Goal: Task Accomplishment & Management: Use online tool/utility

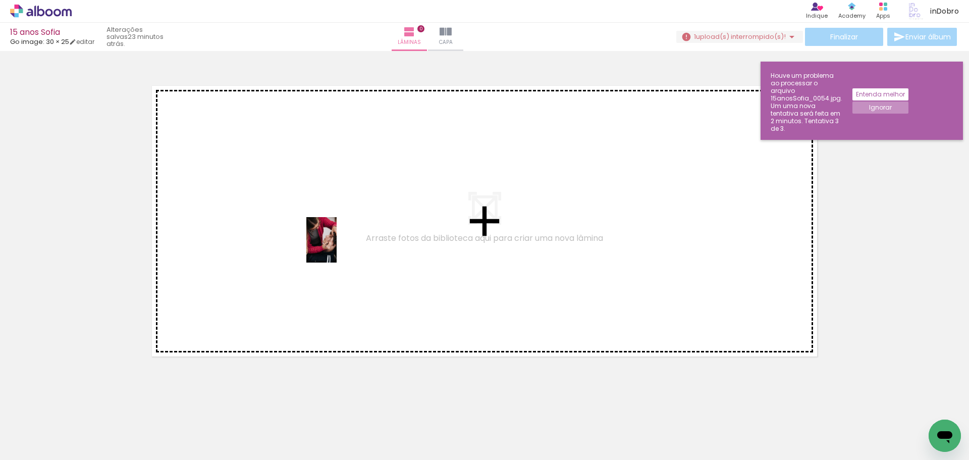
drag, startPoint x: 117, startPoint y: 424, endPoint x: 337, endPoint y: 247, distance: 282.3
click at [337, 247] on quentale-workspace at bounding box center [484, 230] width 969 height 460
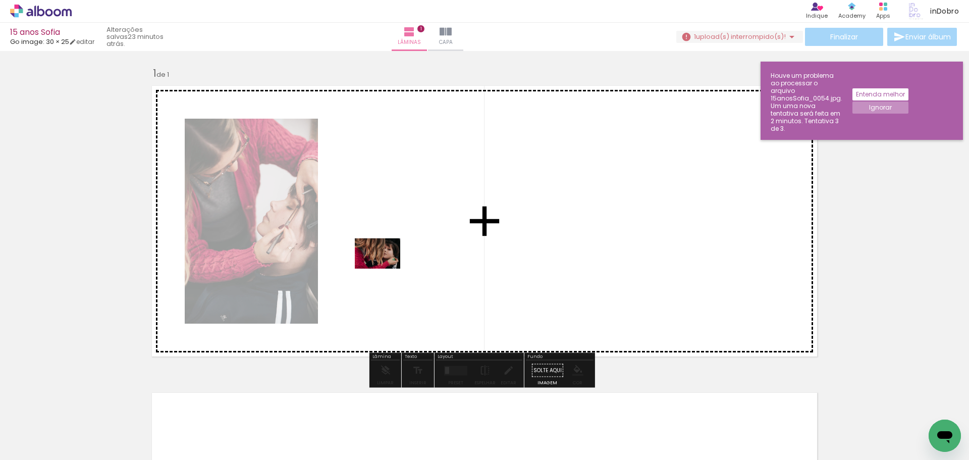
drag, startPoint x: 175, startPoint y: 424, endPoint x: 389, endPoint y: 266, distance: 265.4
click at [389, 266] on quentale-workspace at bounding box center [484, 230] width 969 height 460
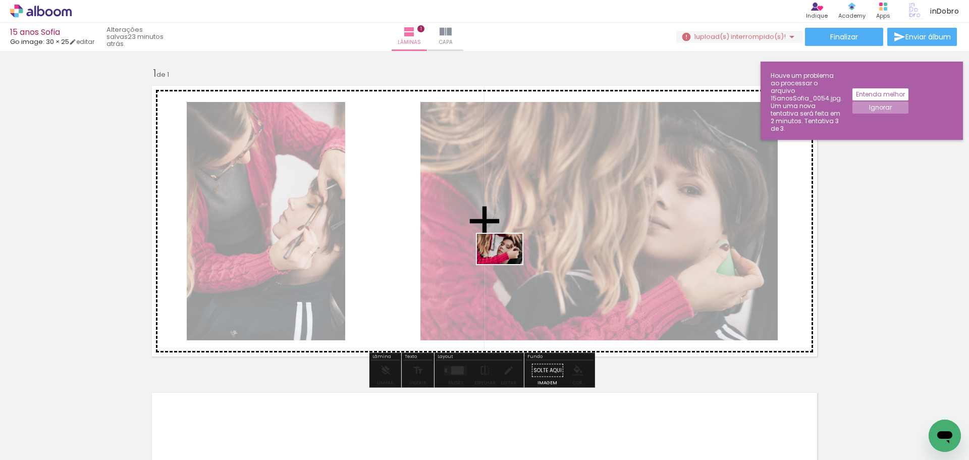
drag, startPoint x: 237, startPoint y: 428, endPoint x: 507, endPoint y: 264, distance: 316.1
click at [507, 264] on quentale-workspace at bounding box center [484, 230] width 969 height 460
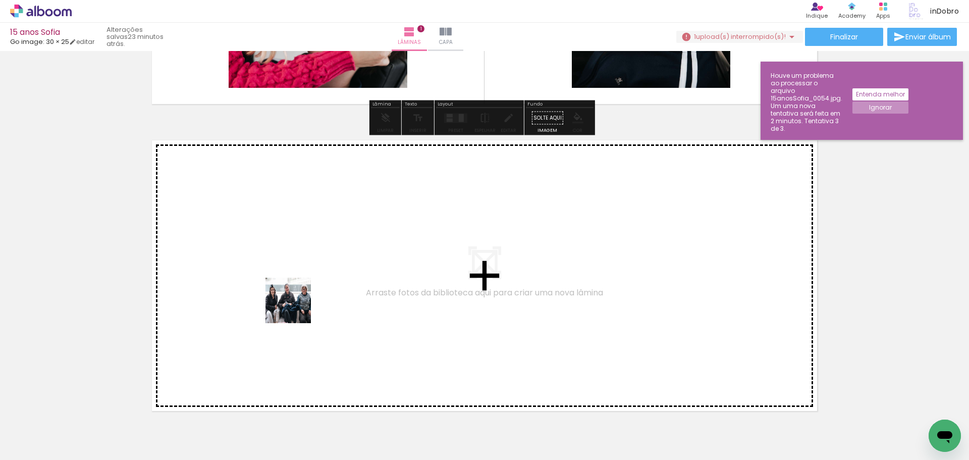
drag, startPoint x: 287, startPoint y: 423, endPoint x: 296, endPoint y: 305, distance: 118.5
click at [296, 305] on quentale-workspace at bounding box center [484, 230] width 969 height 460
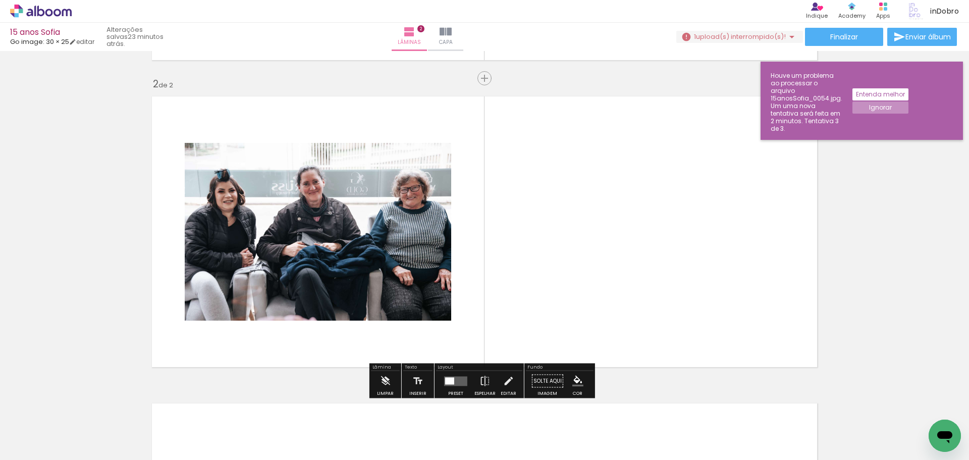
scroll to position [304, 0]
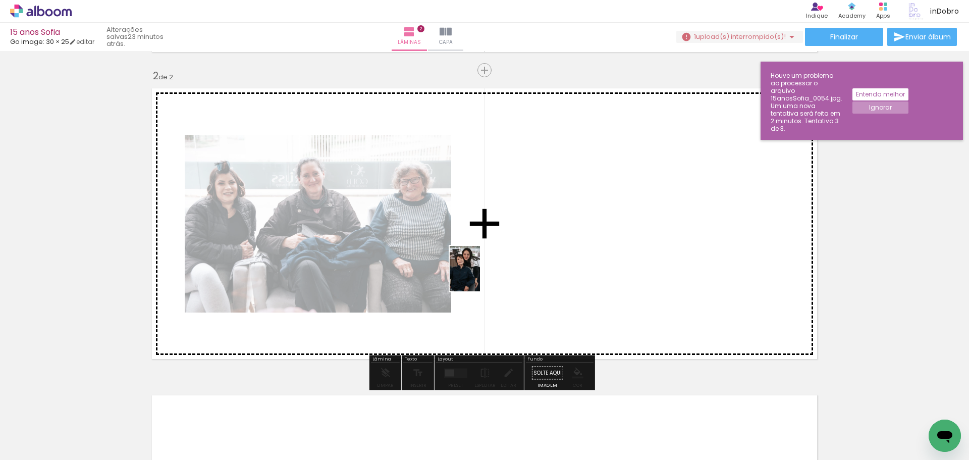
drag, startPoint x: 340, startPoint y: 404, endPoint x: 480, endPoint y: 276, distance: 190.1
click at [480, 276] on quentale-workspace at bounding box center [484, 230] width 969 height 460
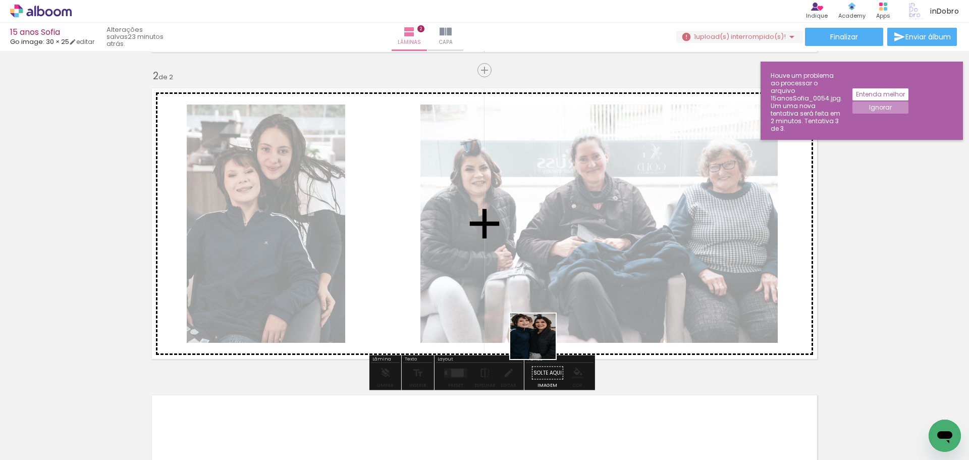
drag, startPoint x: 406, startPoint y: 417, endPoint x: 658, endPoint y: 292, distance: 280.7
click at [658, 292] on quentale-workspace at bounding box center [484, 230] width 969 height 460
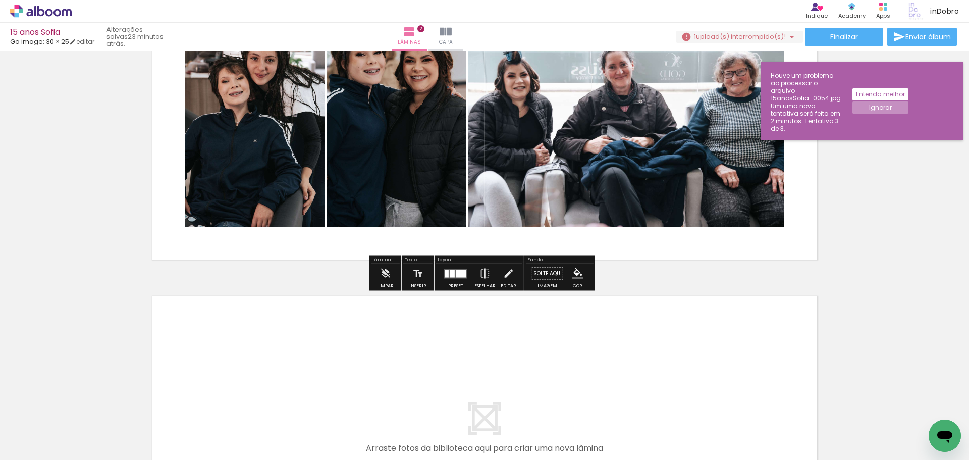
scroll to position [405, 0]
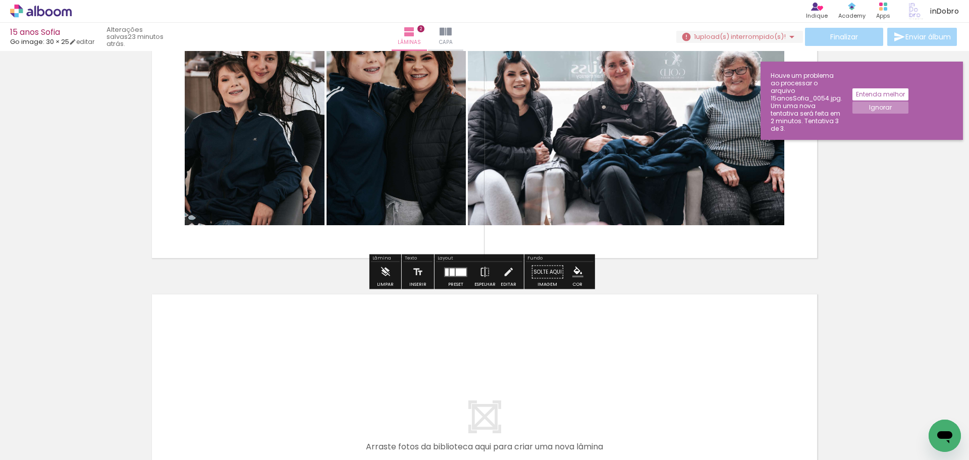
click at [83, 433] on iron-horizontal-list at bounding box center [73, 428] width 20 height 63
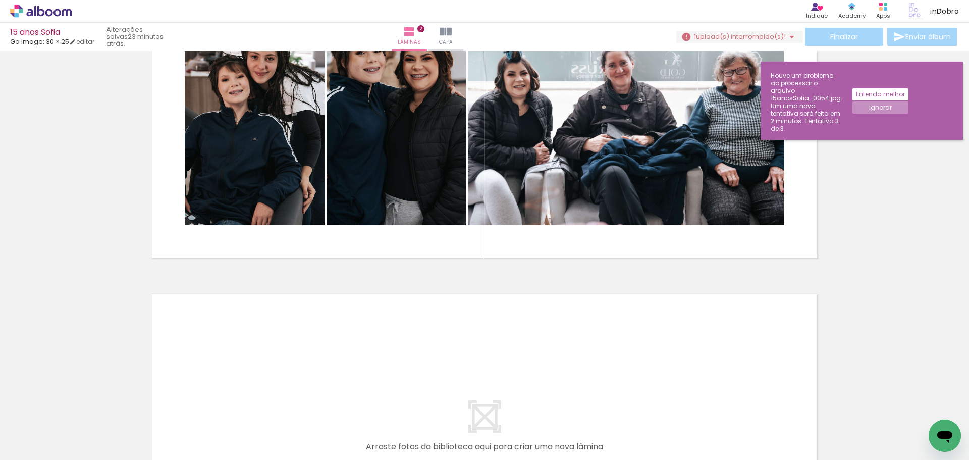
scroll to position [0, 5054]
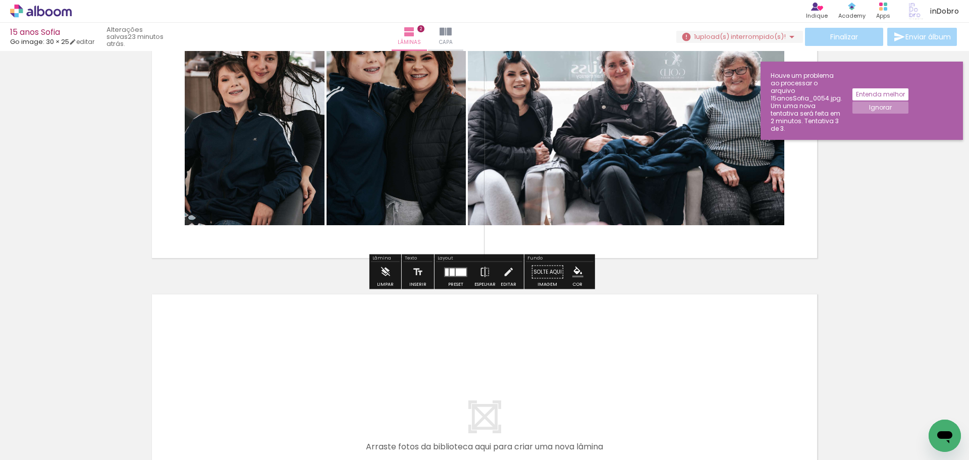
click at [743, 34] on span "upload(s) interrompido(s)!" at bounding box center [741, 37] width 90 height 10
click at [715, 81] on paper-button "Buscar arquivos interrompidos" at bounding box center [735, 77] width 115 height 16
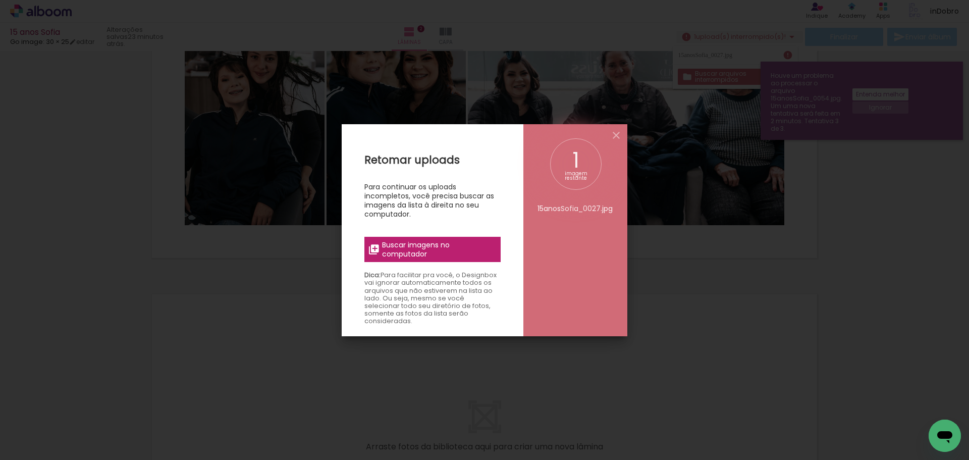
click at [431, 253] on span "Buscar imagens no computador" at bounding box center [438, 249] width 113 height 18
click at [0, 0] on input "file" at bounding box center [0, 0] width 0 height 0
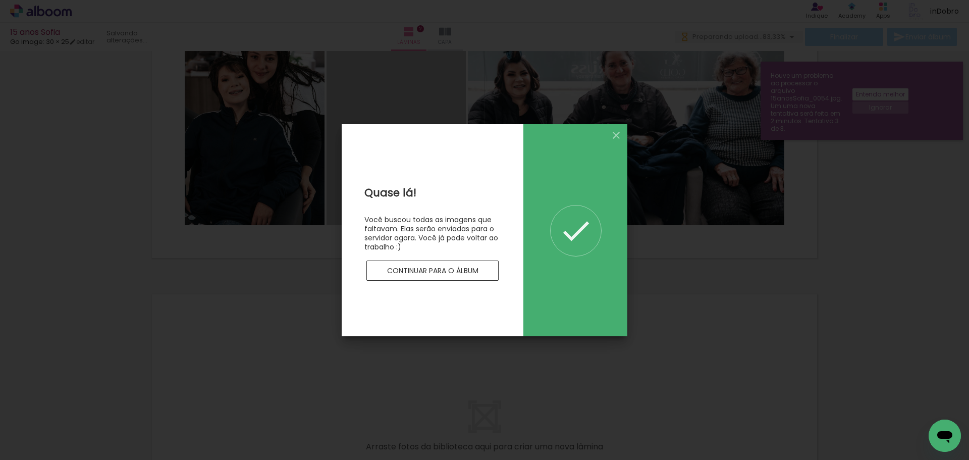
click at [487, 268] on paper-button "Continuar para o álbum" at bounding box center [433, 271] width 132 height 20
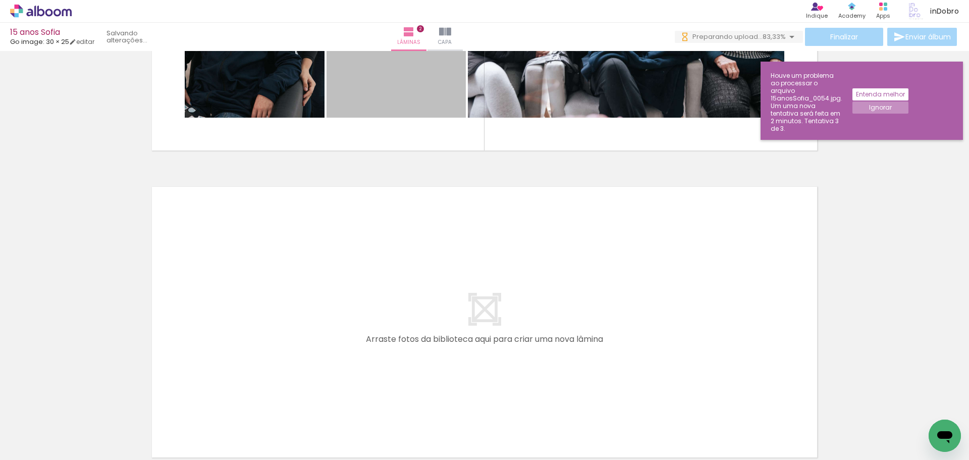
scroll to position [513, 0]
drag, startPoint x: 441, startPoint y: 424, endPoint x: 380, endPoint y: 275, distance: 161.0
click at [380, 275] on quentale-workspace at bounding box center [484, 230] width 969 height 460
drag, startPoint x: 441, startPoint y: 422, endPoint x: 460, endPoint y: 311, distance: 112.7
click at [460, 313] on quentale-workspace at bounding box center [484, 230] width 969 height 460
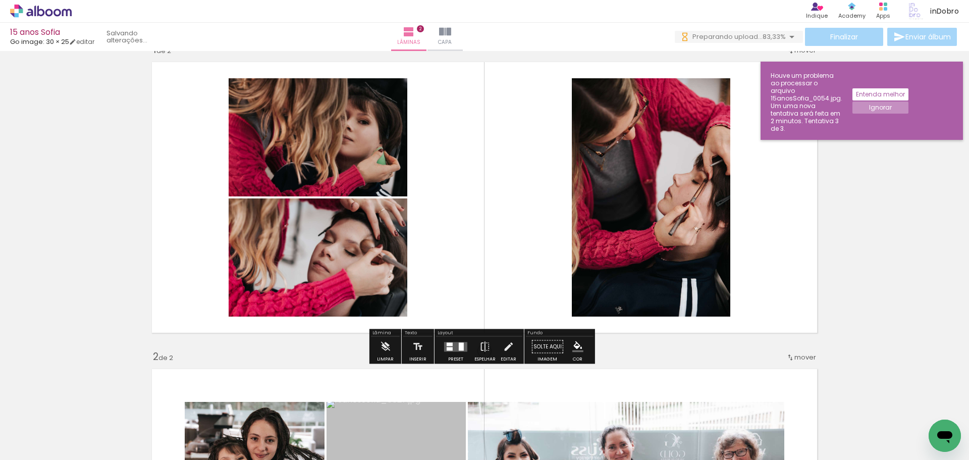
scroll to position [0, 0]
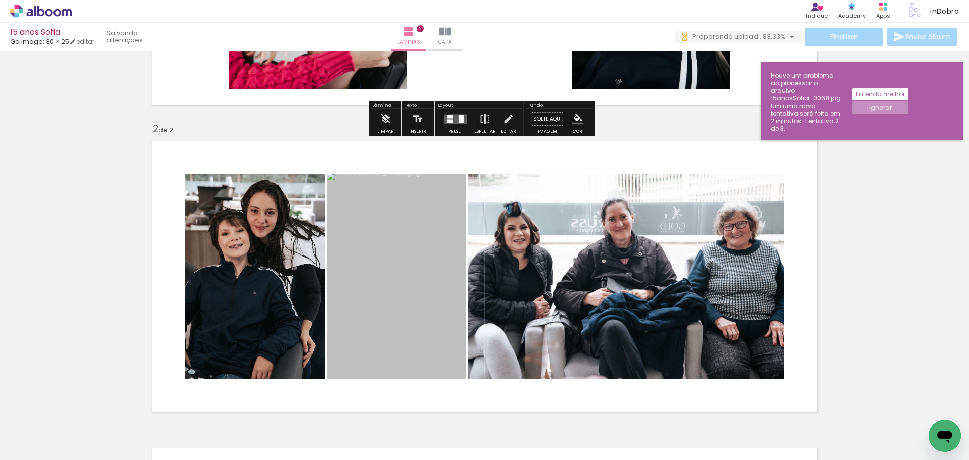
scroll to position [252, 0]
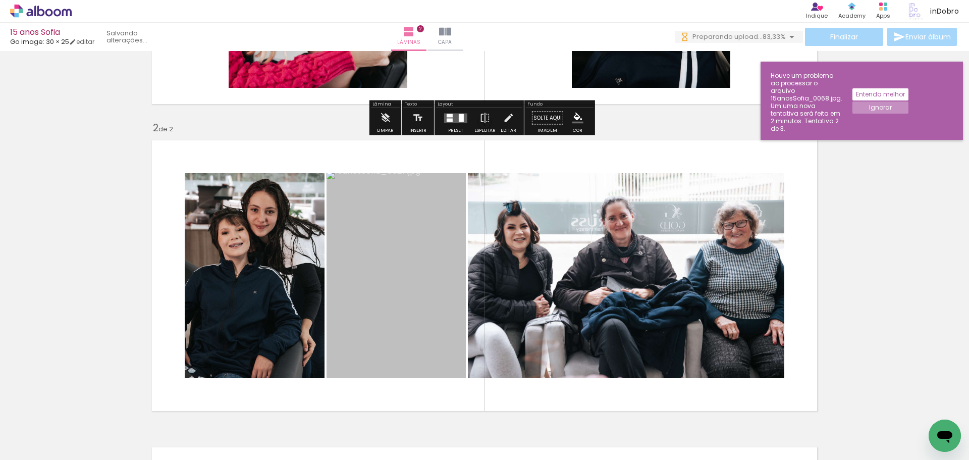
click at [748, 33] on span "Preparando upload..." at bounding box center [728, 37] width 70 height 10
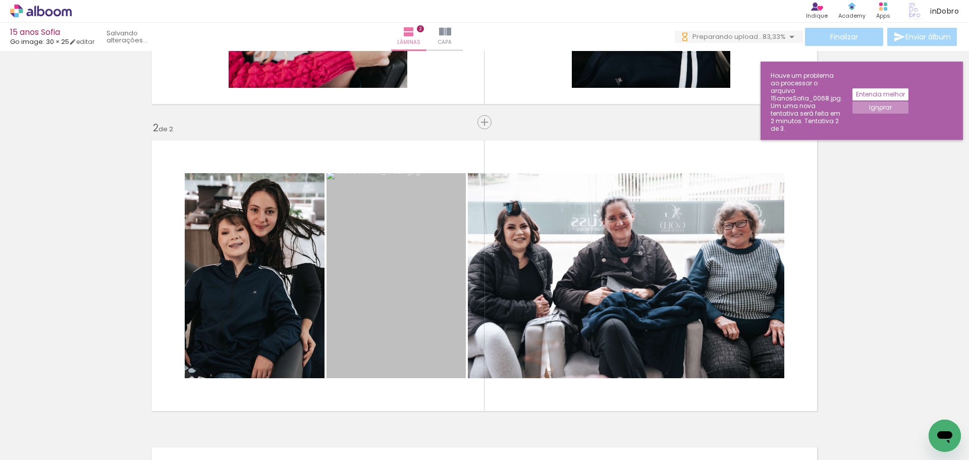
click at [0, 0] on slot "Ignorar" at bounding box center [0, 0] width 0 height 0
